Goal: Task Accomplishment & Management: Use online tool/utility

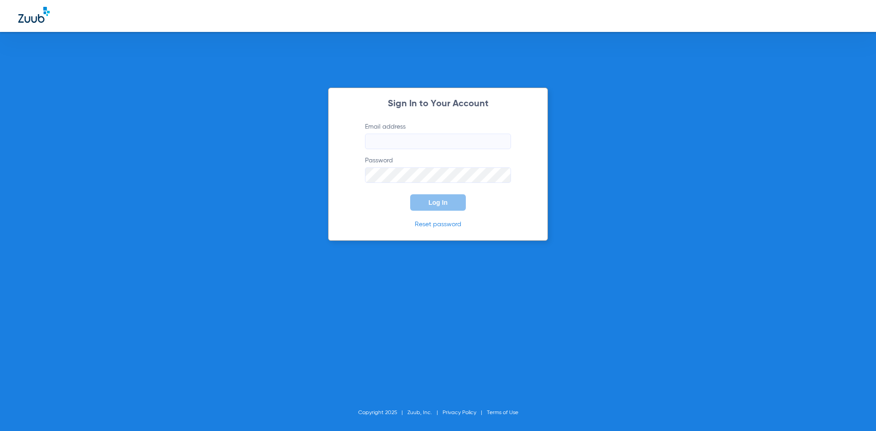
type input "[EMAIL_ADDRESS][DOMAIN_NAME]"
click at [432, 207] on button "Log In" at bounding box center [438, 202] width 56 height 16
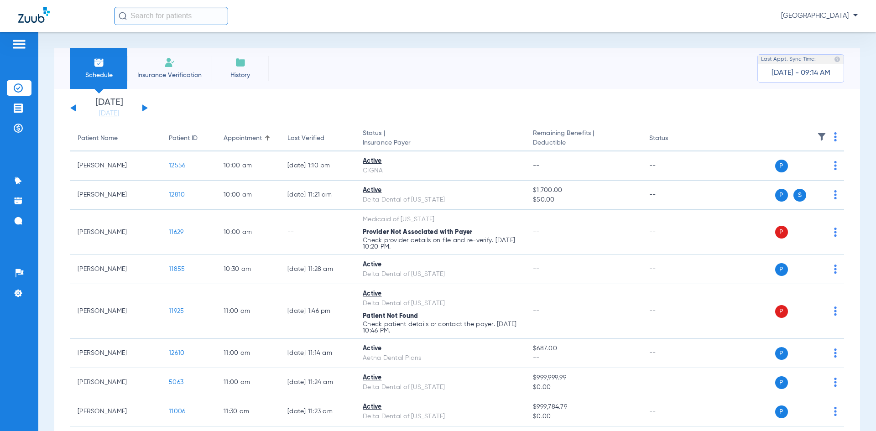
click at [16, 47] on img at bounding box center [19, 44] width 15 height 11
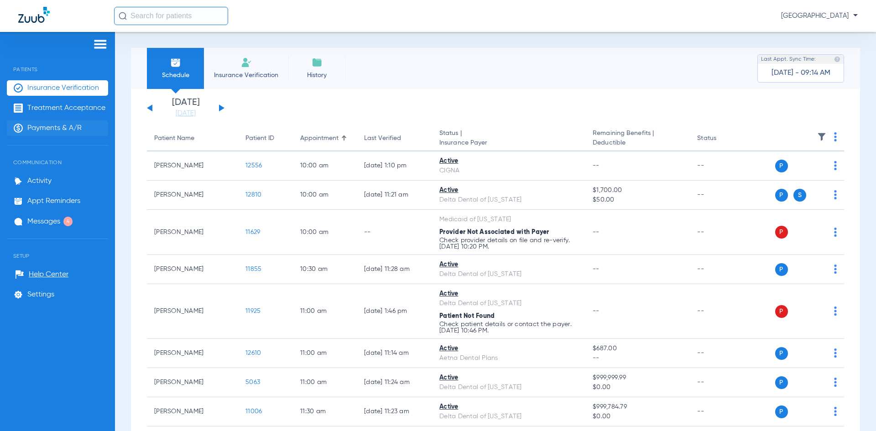
click at [44, 126] on span "Payments & A/R" at bounding box center [54, 128] width 54 height 9
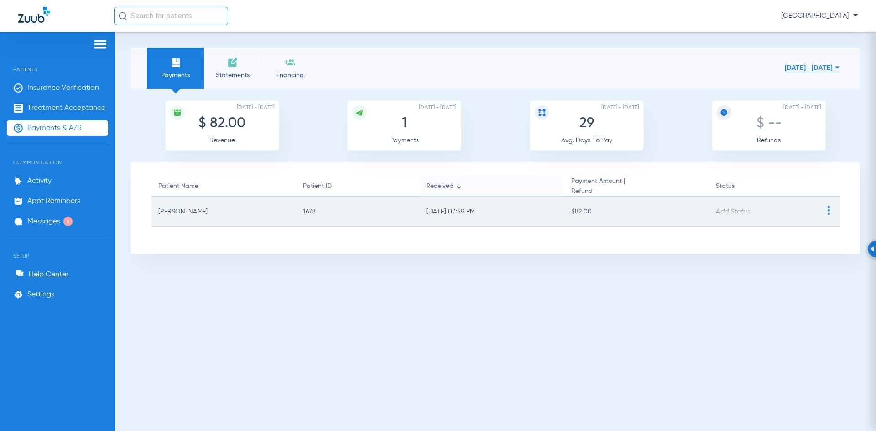
click at [827, 210] on img at bounding box center [828, 210] width 11 height 9
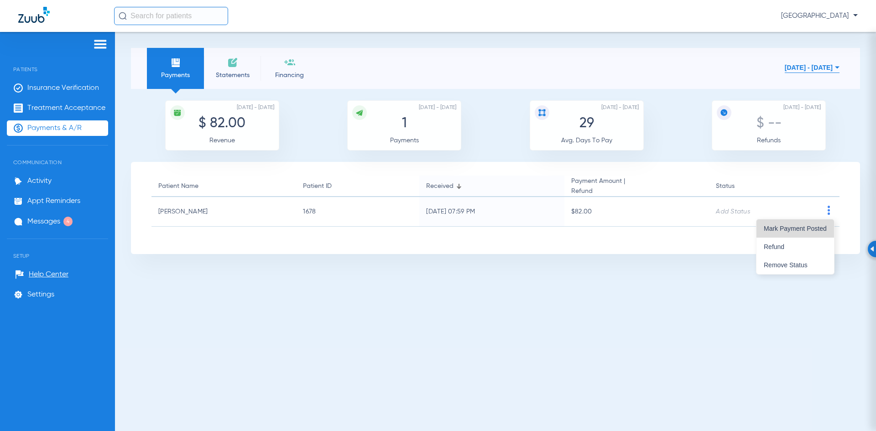
click at [798, 229] on span "Mark Payment Posted" at bounding box center [795, 228] width 63 height 6
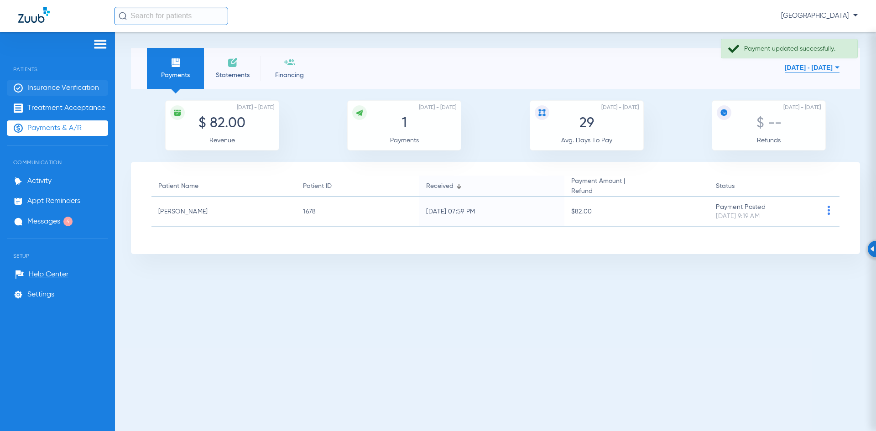
click at [54, 89] on span "Insurance Verification" at bounding box center [63, 87] width 72 height 9
